Goal: Check status: Check status

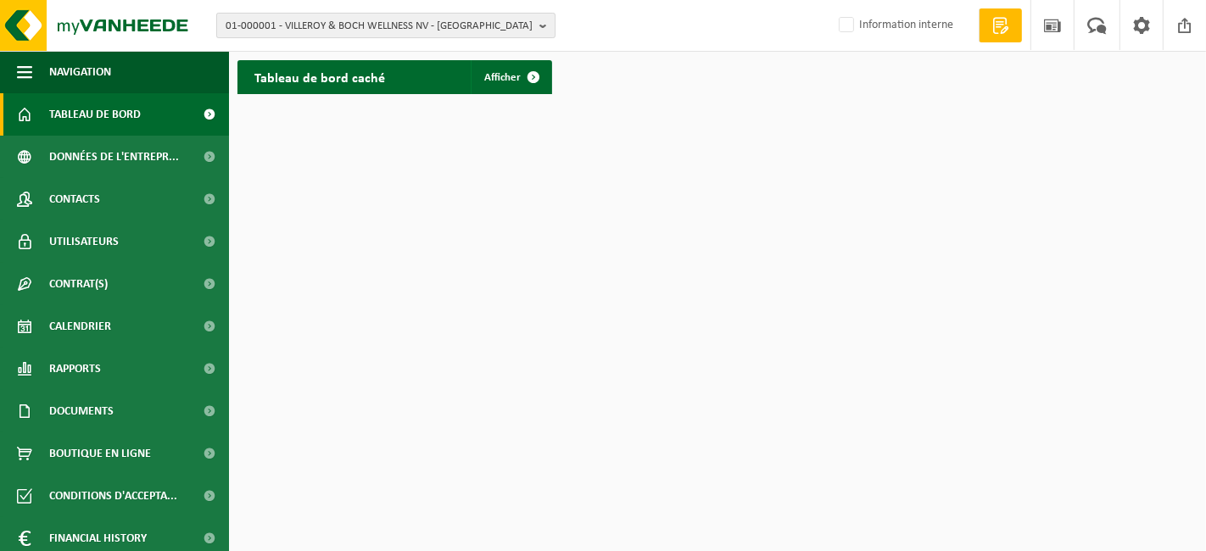
click at [388, 32] on span "01-000001 - VILLEROY & BOCH WELLNESS NV - ROESELARE" at bounding box center [379, 26] width 307 height 25
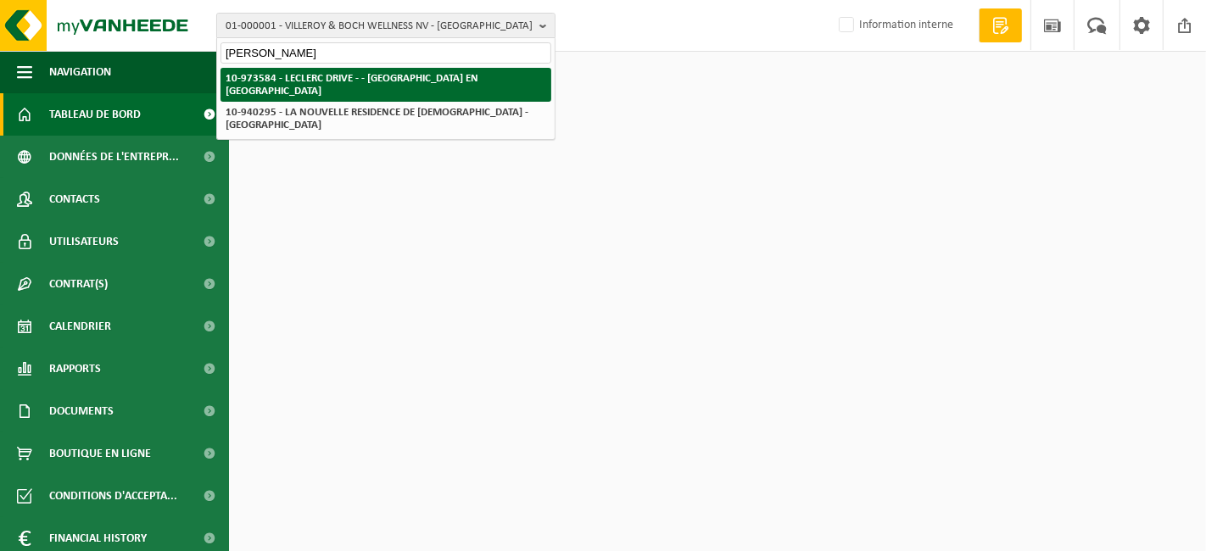
type input "leclerc neuville"
click at [382, 74] on strong "10-973584 - LECLERC DRIVE - - [GEOGRAPHIC_DATA] EN [GEOGRAPHIC_DATA]" at bounding box center [352, 85] width 253 height 24
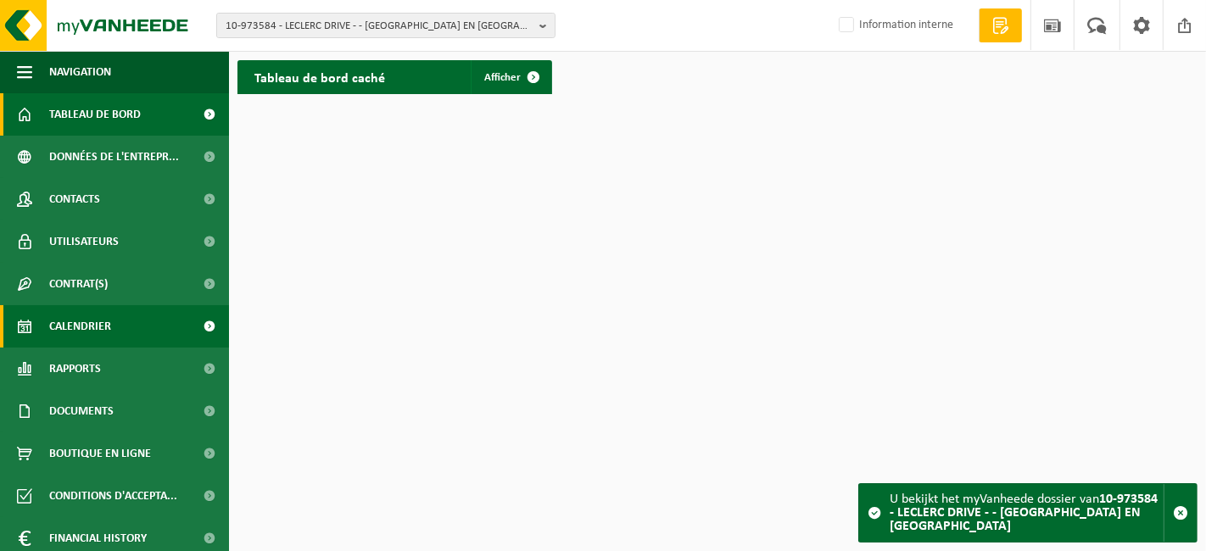
click at [81, 319] on span "Calendrier" at bounding box center [80, 326] width 62 height 42
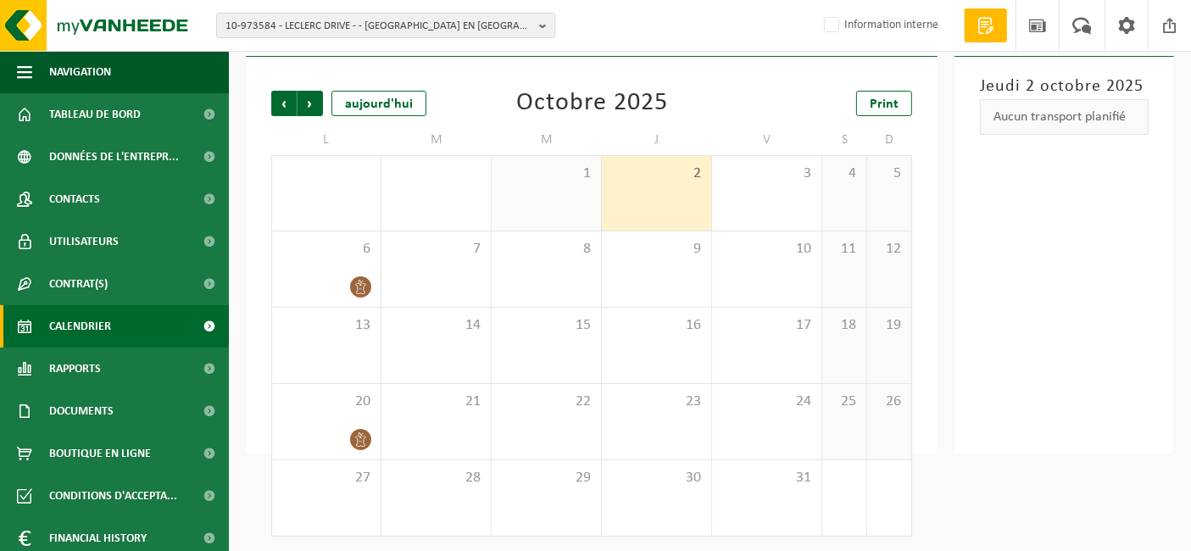
scroll to position [86, 0]
click at [311, 112] on span "Suivant" at bounding box center [310, 104] width 25 height 25
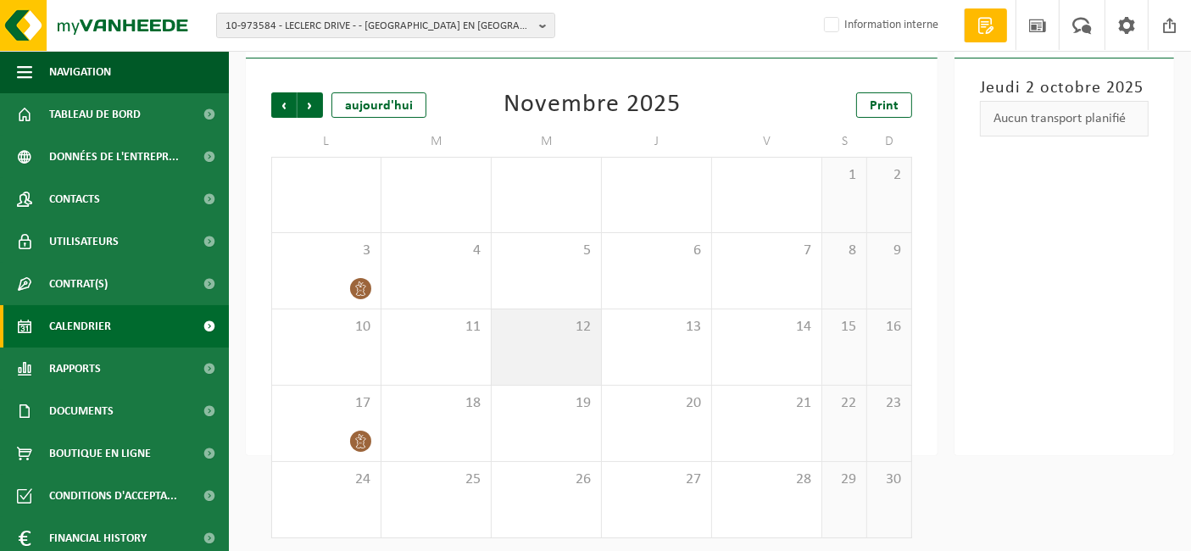
scroll to position [90, 0]
